Goal: Find specific page/section: Find specific page/section

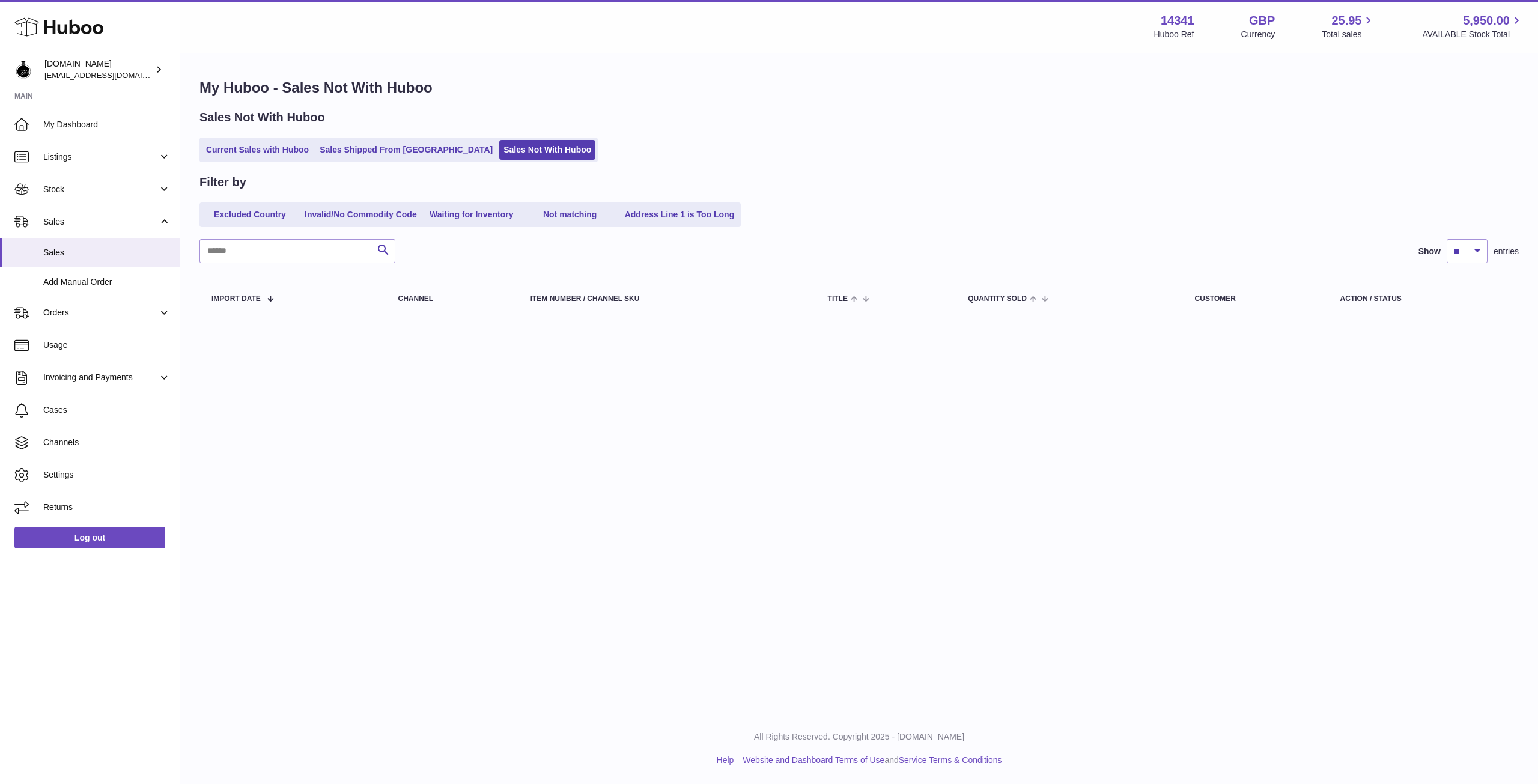
click at [295, 147] on link "Current Sales with Huboo" at bounding box center [258, 150] width 111 height 19
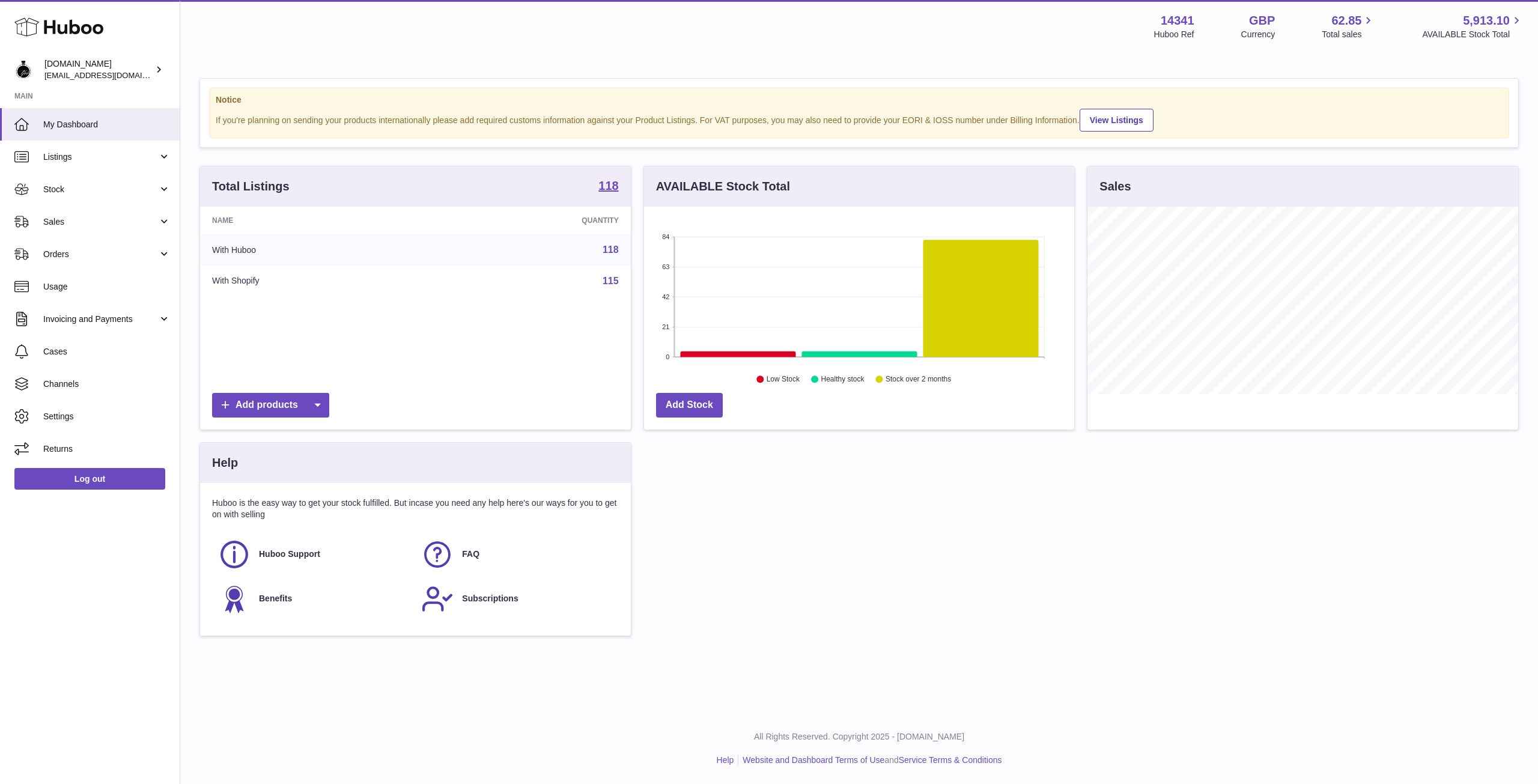
scroll to position [187, 430]
click at [54, 197] on link "Stock" at bounding box center [89, 189] width 179 height 33
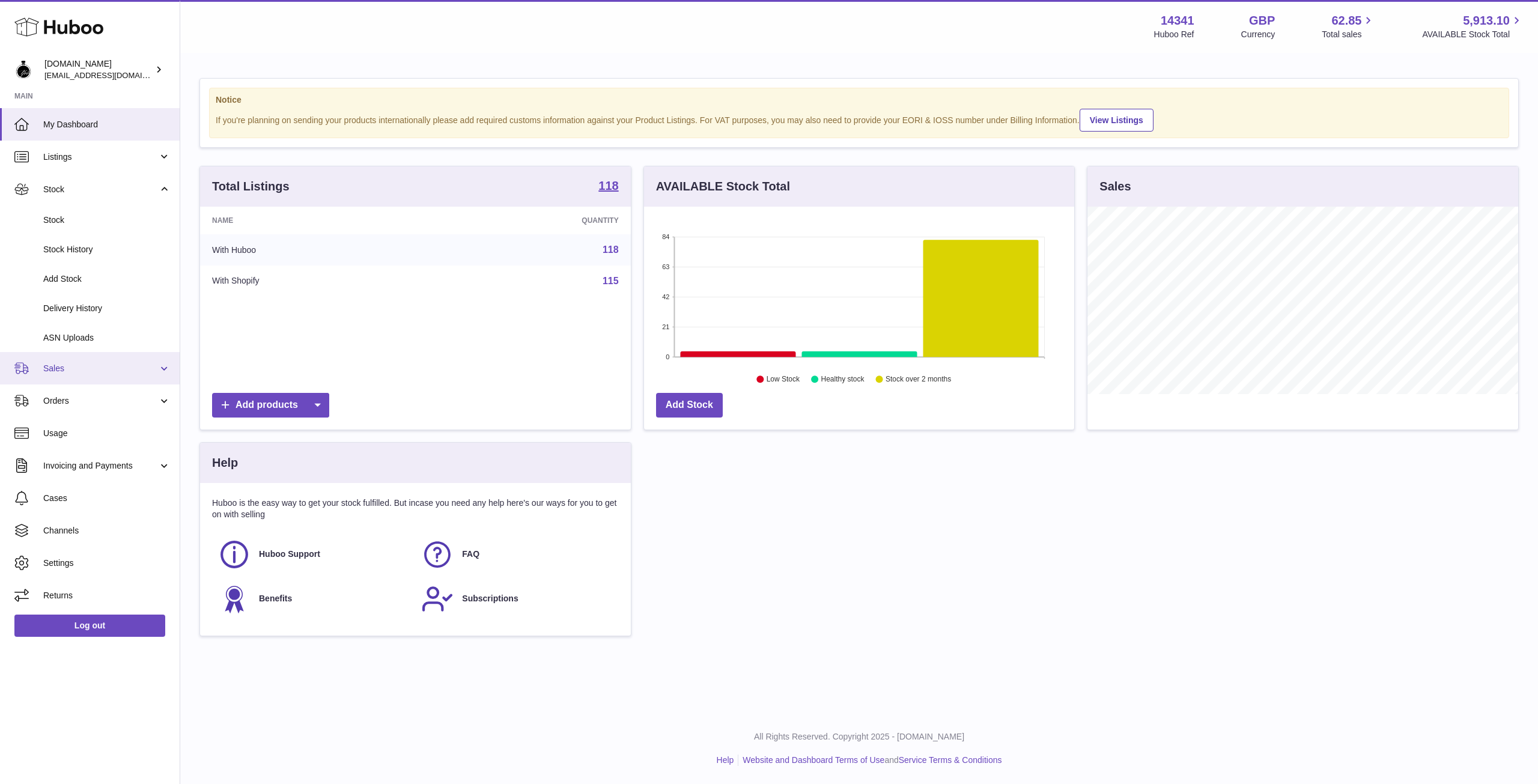
click at [79, 375] on link "Sales" at bounding box center [89, 368] width 179 height 33
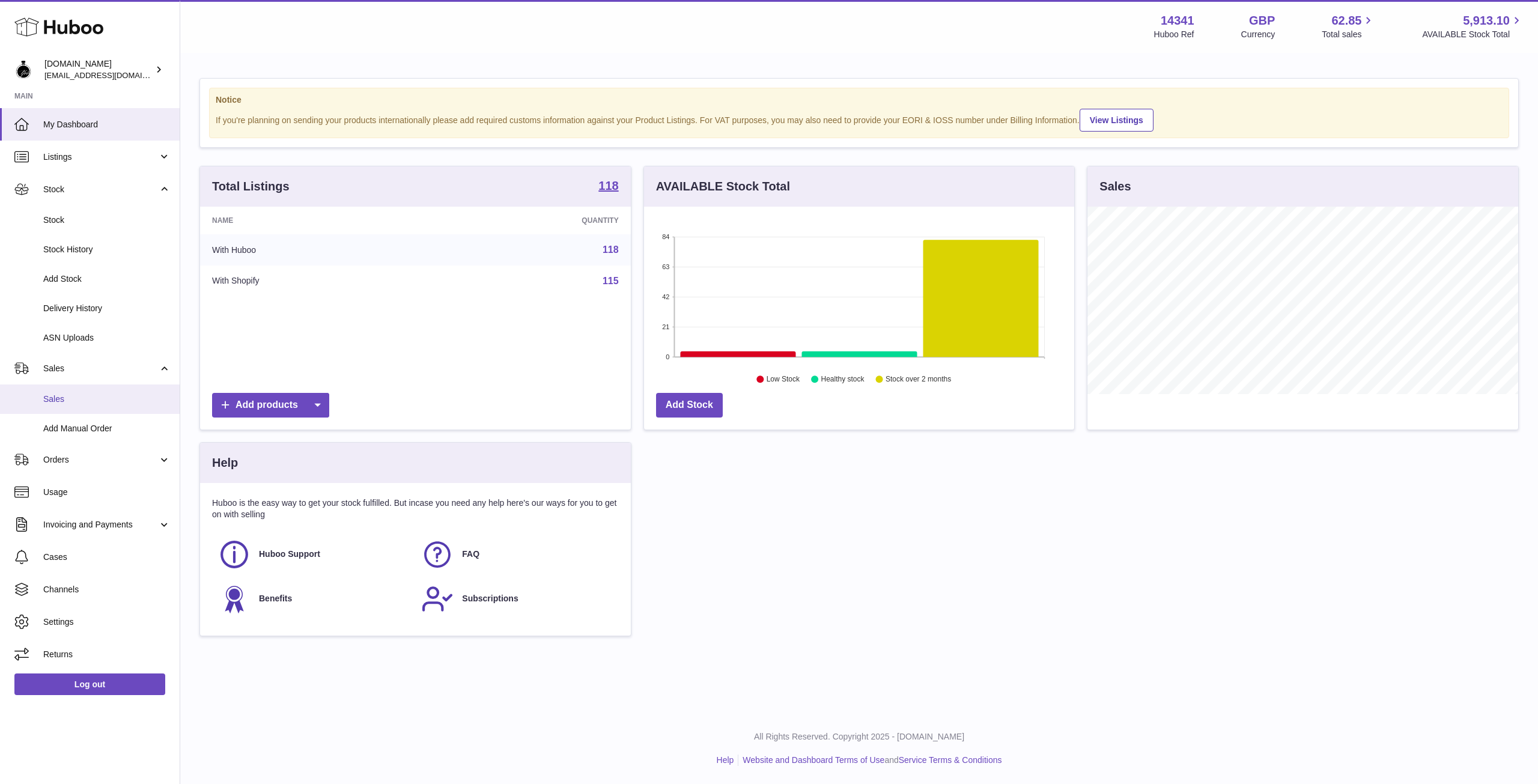
click at [79, 396] on span "Sales" at bounding box center [107, 399] width 127 height 11
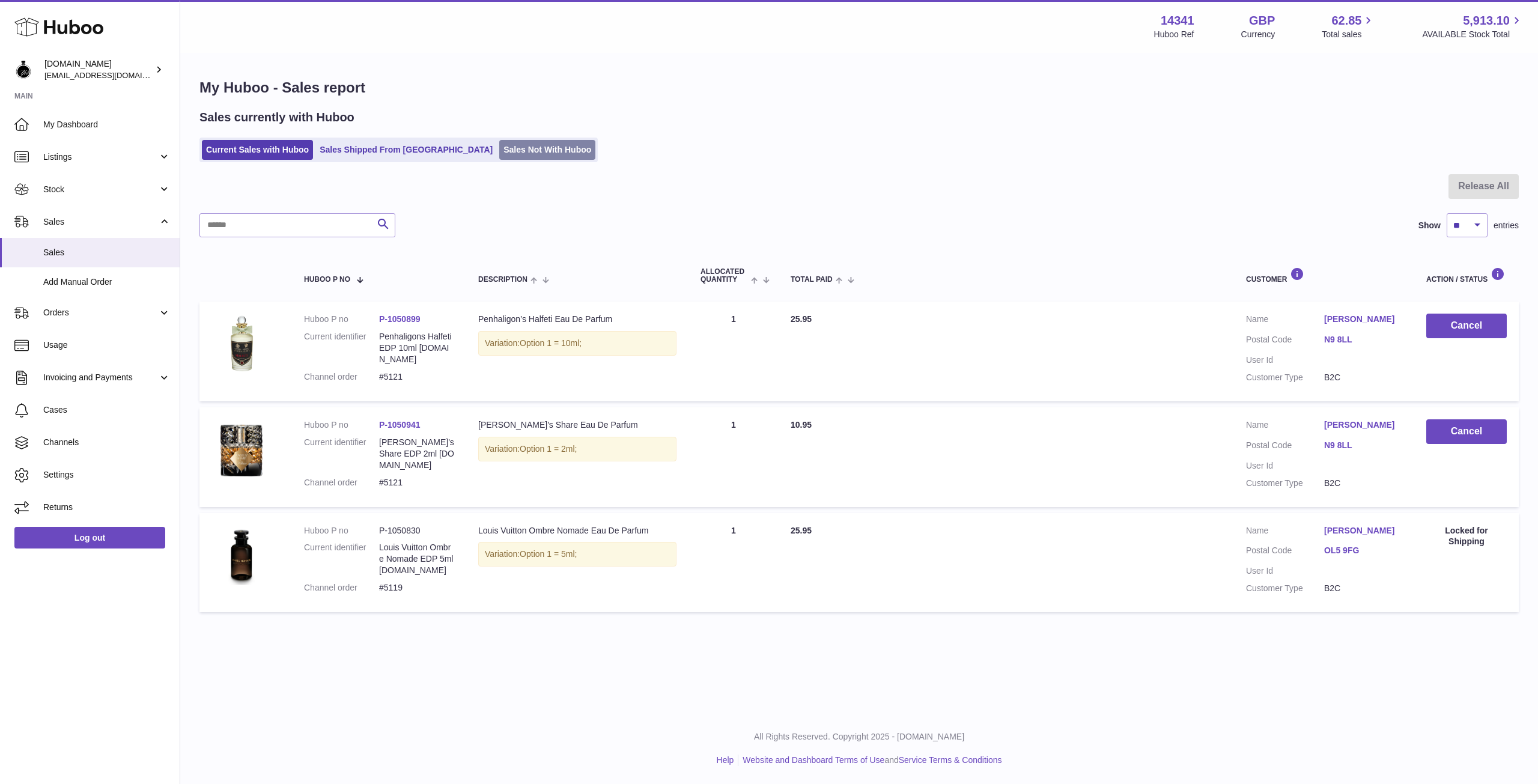
click at [499, 152] on link "Sales Not With Huboo" at bounding box center [547, 150] width 96 height 19
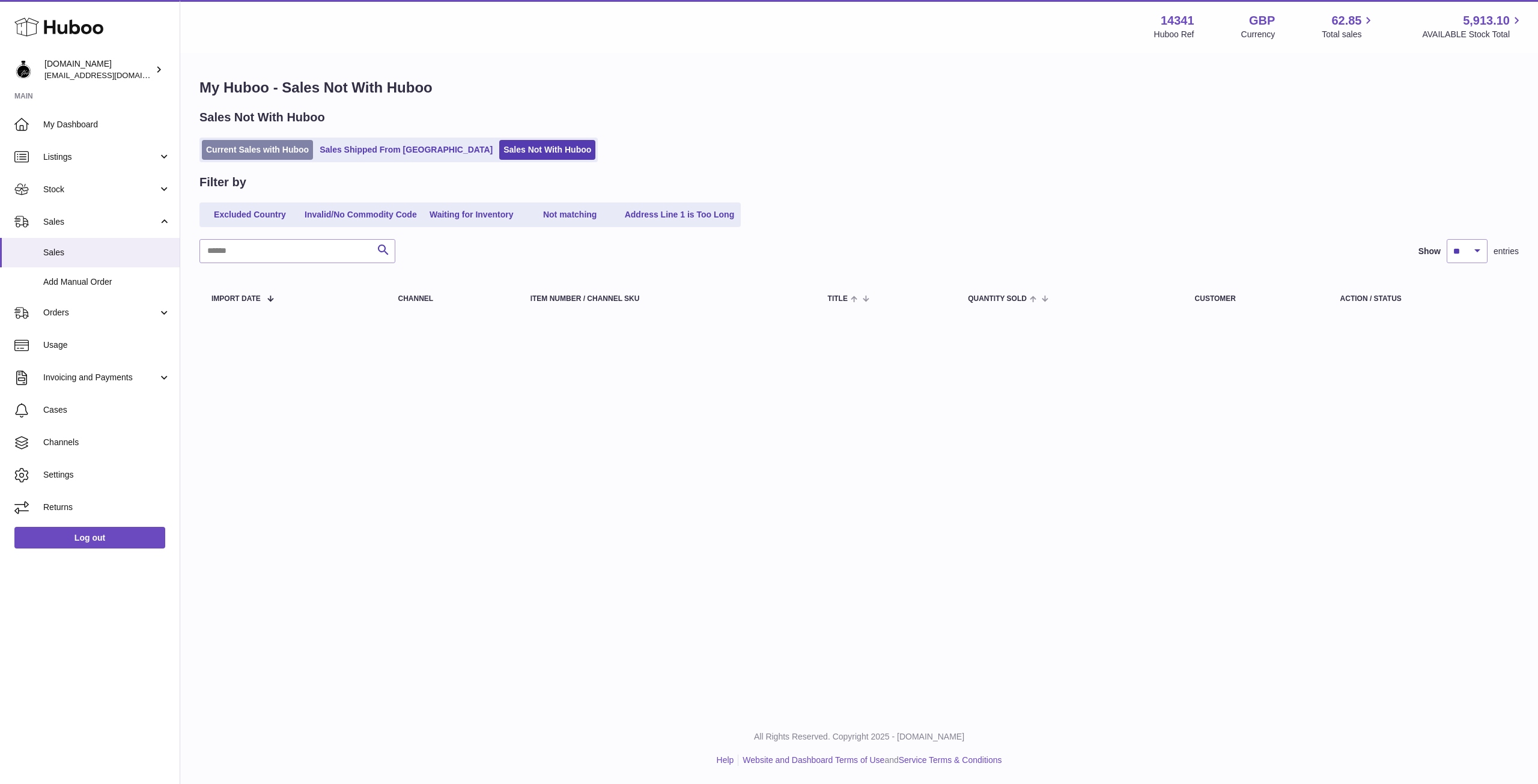
click at [238, 144] on link "Current Sales with Huboo" at bounding box center [258, 150] width 111 height 19
